Goal: Task Accomplishment & Management: Use online tool/utility

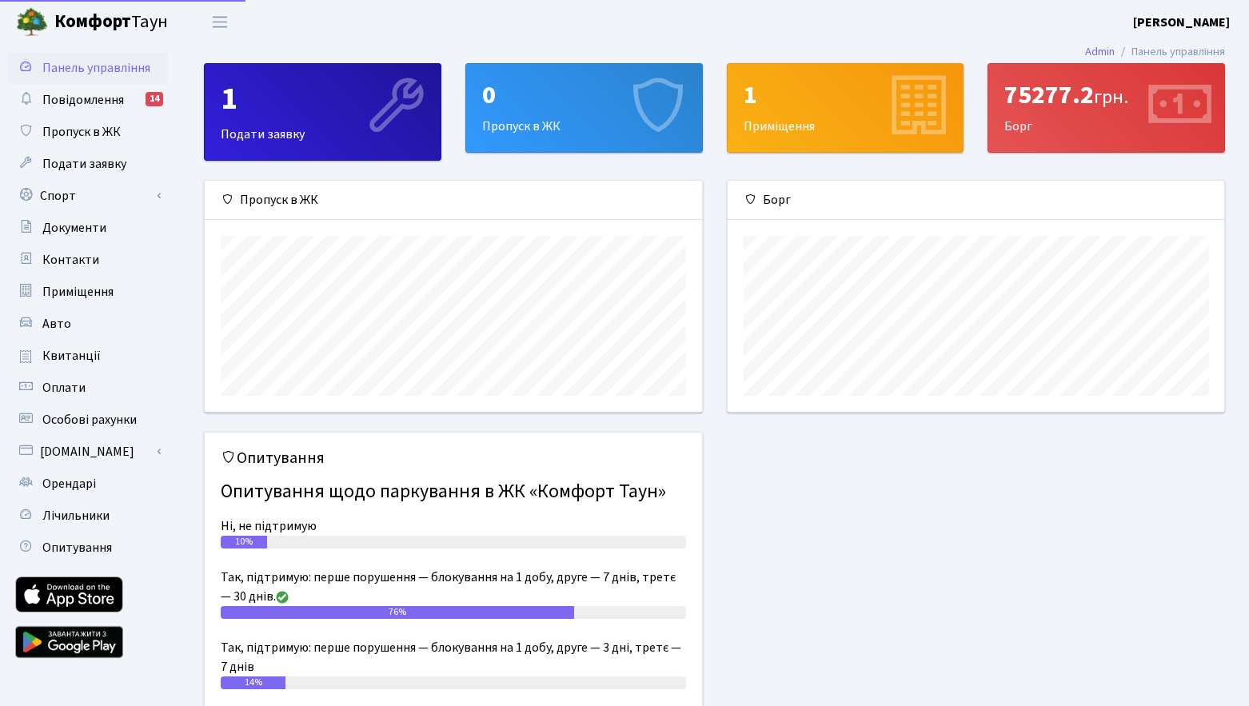
scroll to position [231, 496]
click at [74, 205] on link "Спорт" at bounding box center [88, 196] width 160 height 32
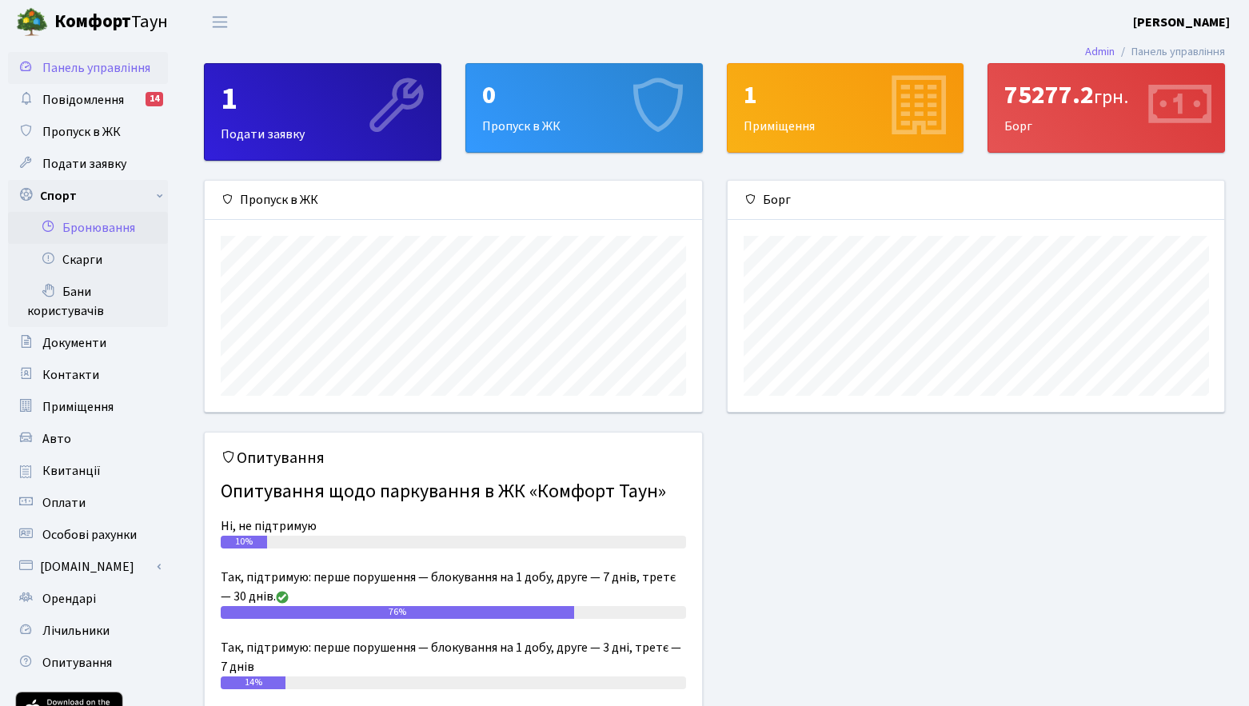
click at [76, 220] on link "Бронювання" at bounding box center [88, 228] width 160 height 32
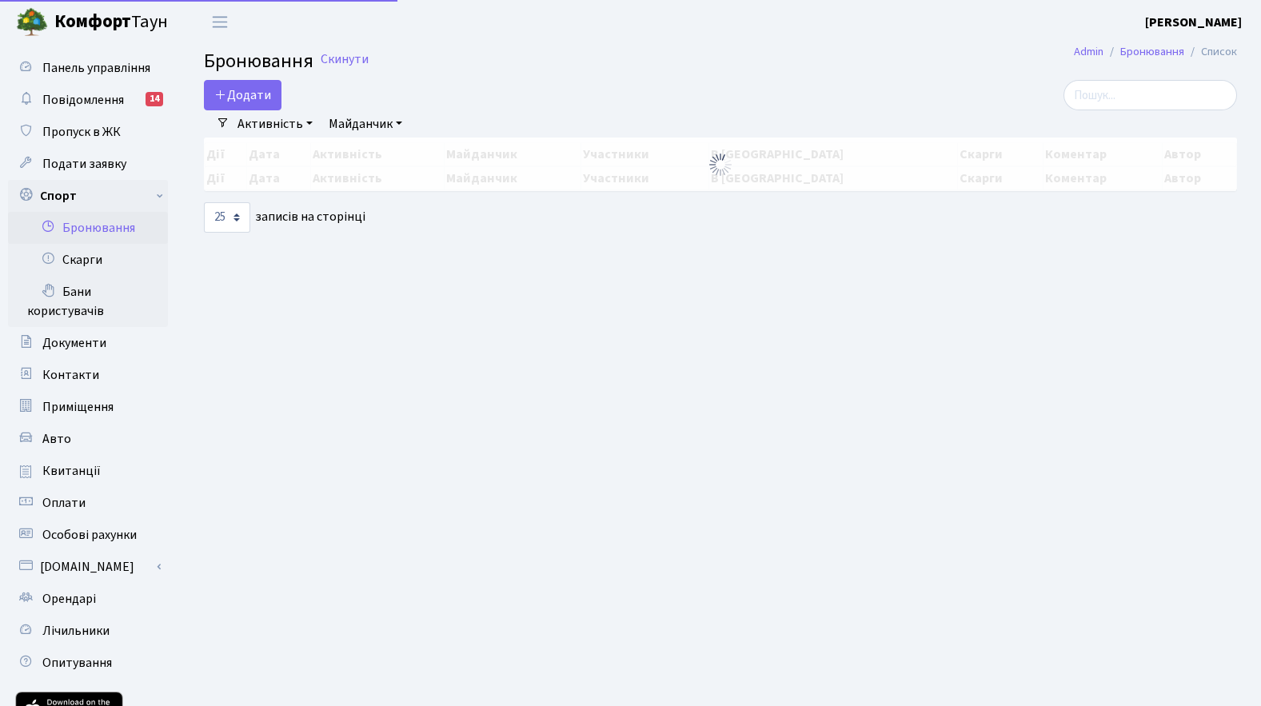
select select "25"
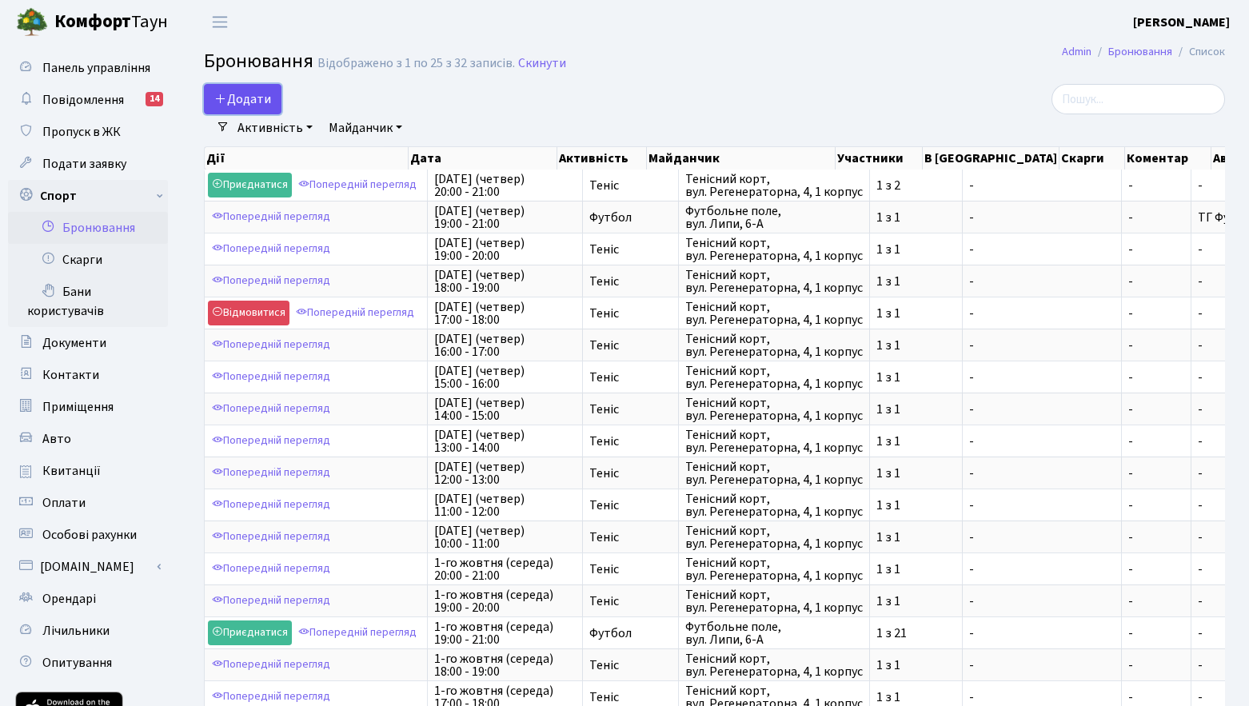
click at [259, 89] on button "Додати" at bounding box center [243, 99] width 78 height 30
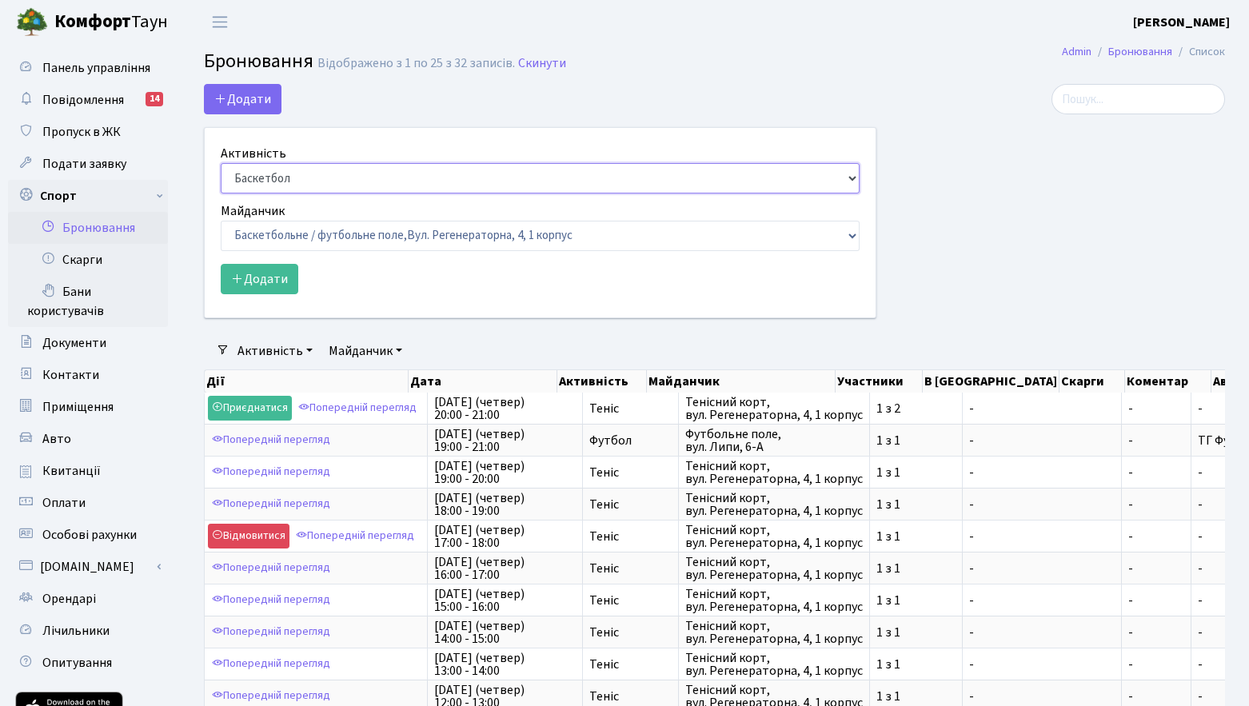
click at [333, 177] on select "Баскетбол Волейбол Йога Катання на роликах Настільний теніс [PERSON_NAME] Фітнес" at bounding box center [540, 178] width 639 height 30
select select "1"
click at [221, 163] on select "Баскетбол Волейбол Йога Катання на роликах Настільний теніс [PERSON_NAME] Фітнес" at bounding box center [540, 178] width 639 height 30
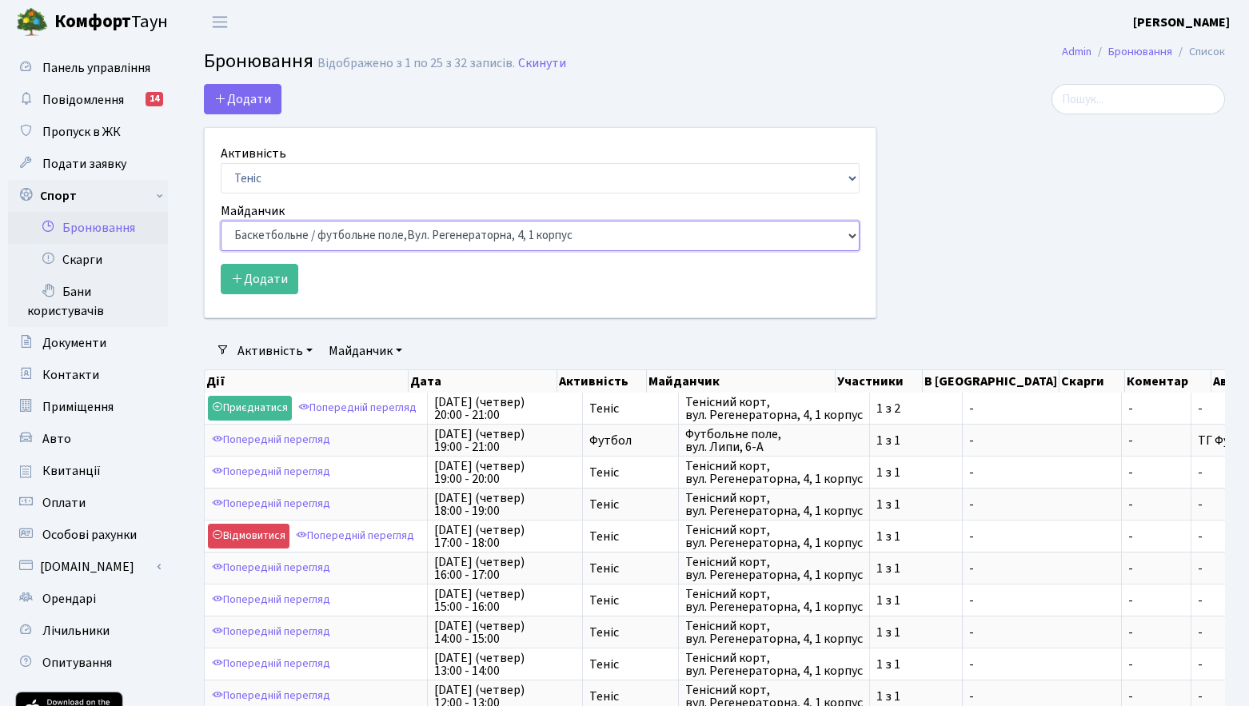
click at [277, 233] on select "Баскетбольне / футбольне поле, [GEOGRAPHIC_DATA]. [STREET_ADDRESS]. [STREET_ADD…" at bounding box center [540, 236] width 639 height 30
select select "1"
click at [221, 221] on select "Баскетбольне / футбольне поле, [GEOGRAPHIC_DATA]. [STREET_ADDRESS]. [STREET_ADD…" at bounding box center [540, 236] width 639 height 30
drag, startPoint x: 971, startPoint y: 287, endPoint x: 988, endPoint y: 270, distance: 23.7
click at [971, 286] on div at bounding box center [1062, 210] width 349 height 253
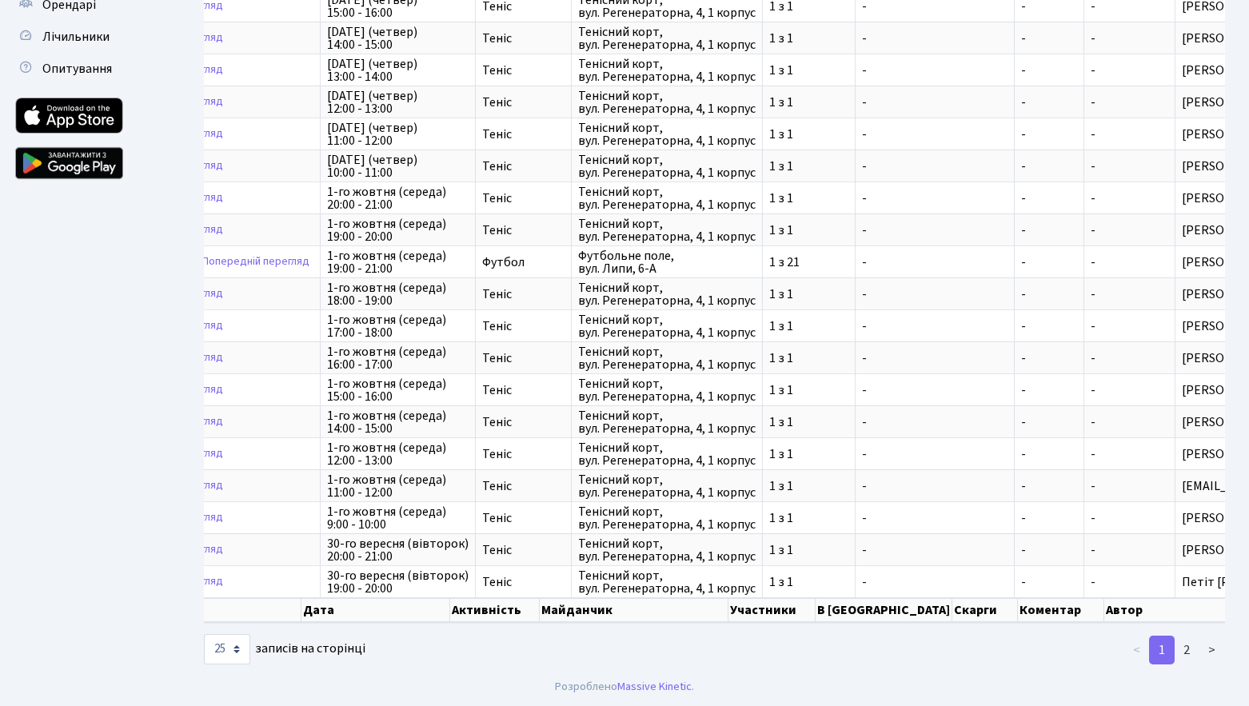
scroll to position [0, 194]
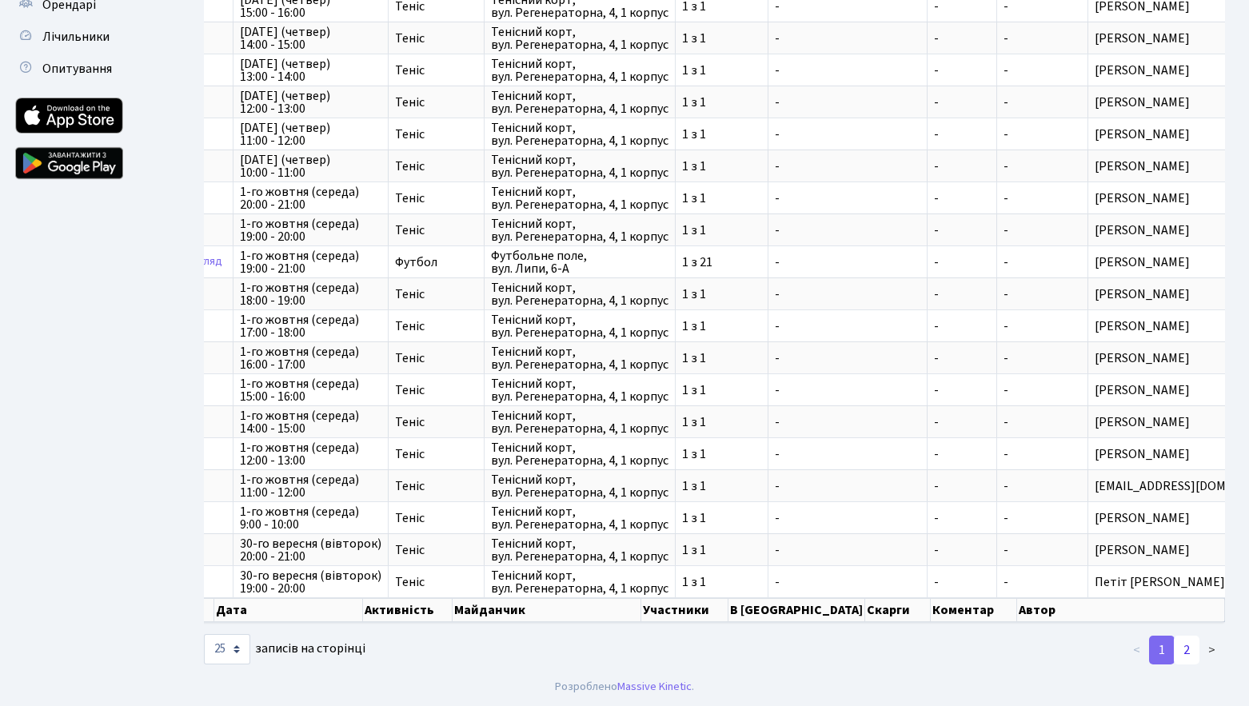
click at [1185, 653] on link "2" at bounding box center [1186, 649] width 26 height 29
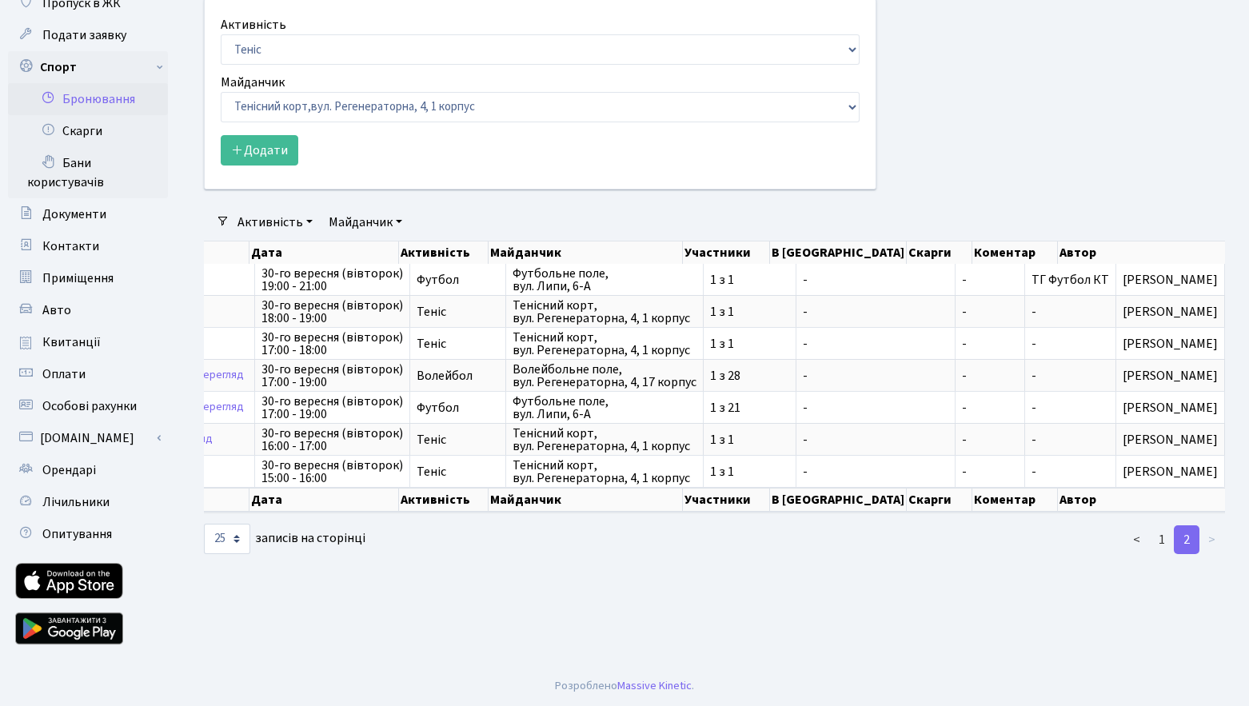
scroll to position [0, 190]
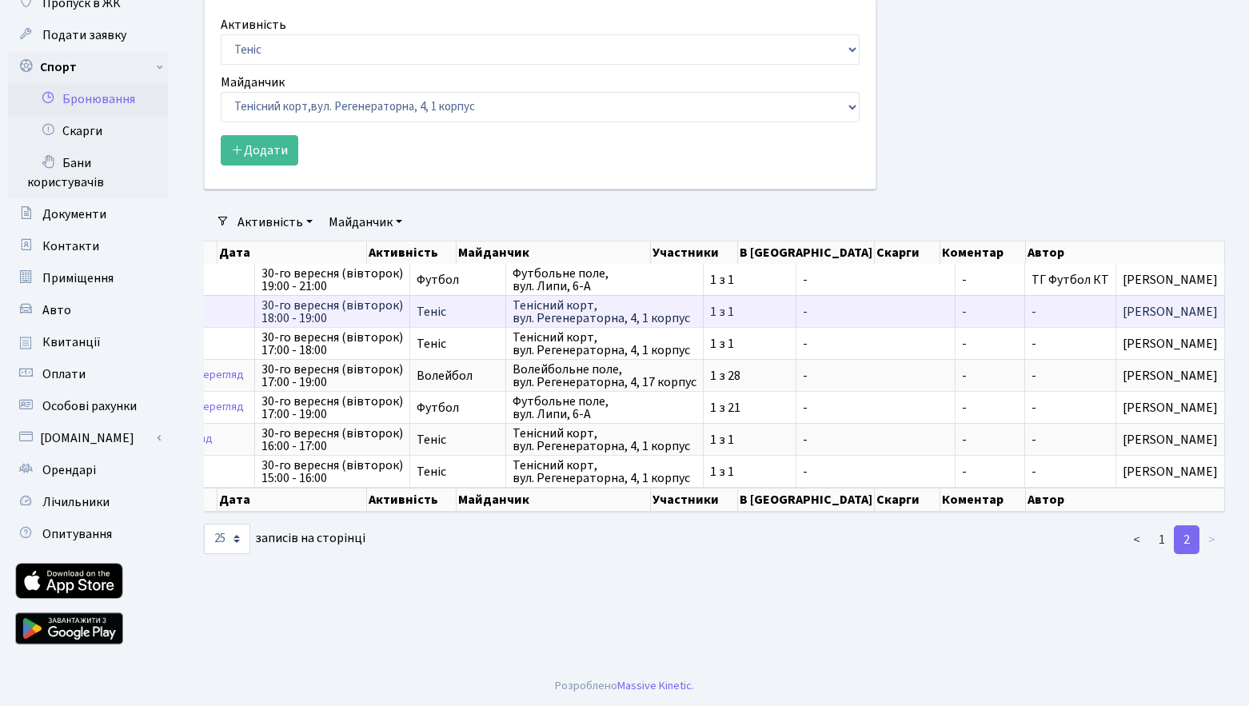
drag, startPoint x: 923, startPoint y: 313, endPoint x: 383, endPoint y: 317, distance: 540.4
click at [383, 317] on tr "Попередній перегляд [DATE] (вівторок) 18:00 - 19:00 Теніс Тенісний корт, вул. Р…" at bounding box center [628, 311] width 1193 height 32
